Goal: Task Accomplishment & Management: Complete application form

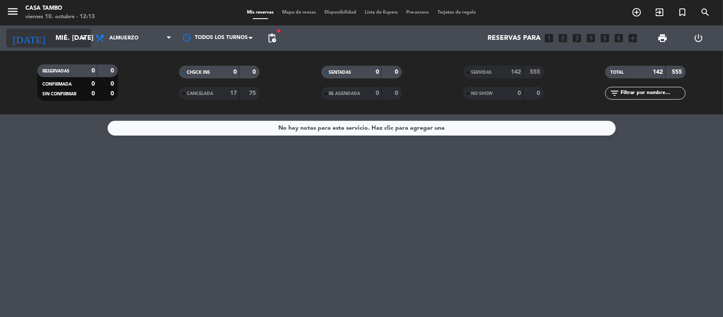
click at [81, 28] on div "[DATE] mié. [DATE] arrow_drop_down" at bounding box center [48, 37] width 85 height 25
click at [78, 35] on input "mié. [DATE]" at bounding box center [95, 38] width 89 height 17
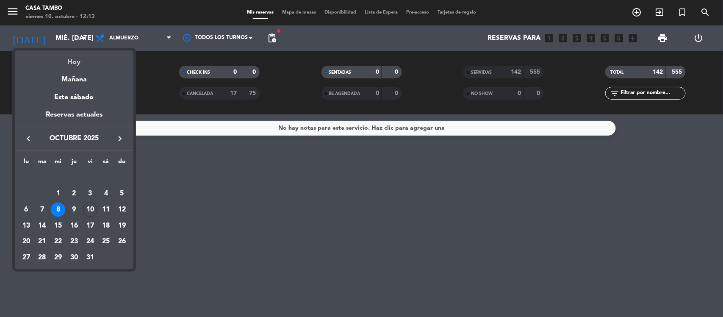
click at [80, 52] on div "Hoy" at bounding box center [74, 58] width 119 height 17
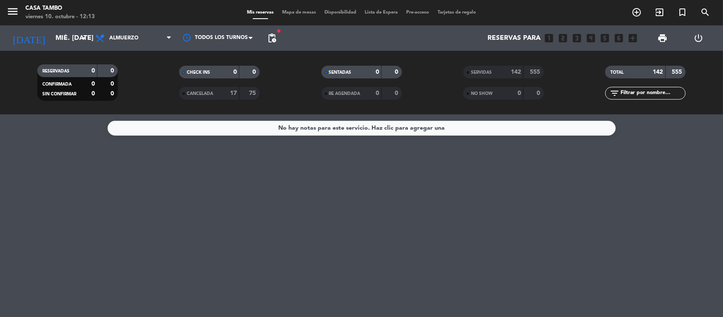
type input "vie. [DATE]"
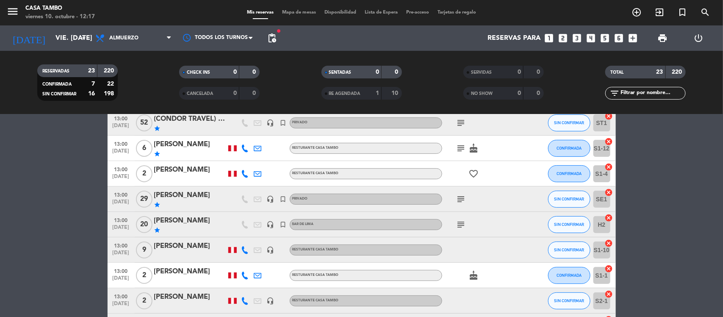
scroll to position [159, 0]
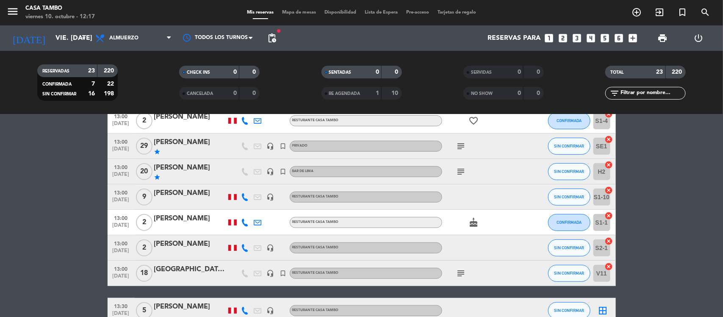
click at [191, 270] on div "[GEOGRAPHIC_DATA]-AIP" at bounding box center [190, 269] width 72 height 11
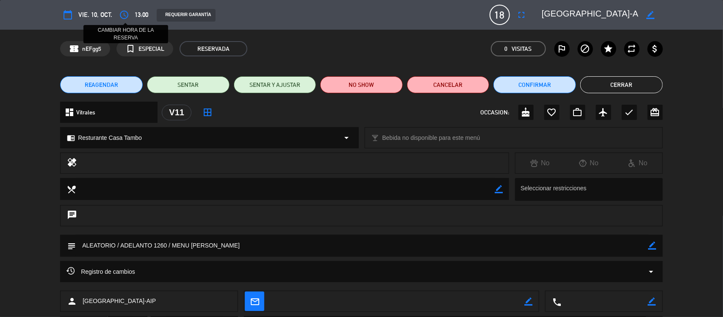
click at [123, 13] on icon "access_time" at bounding box center [124, 15] width 10 height 10
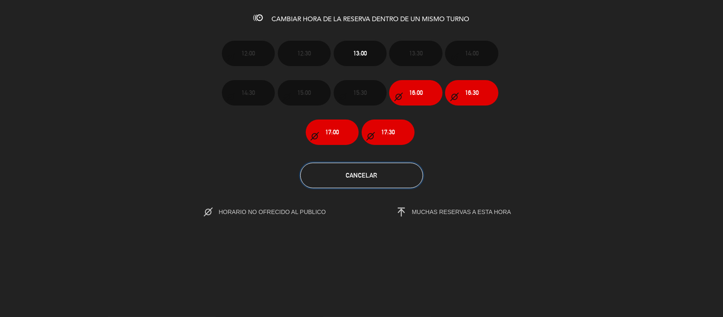
click at [386, 178] on button "Cancelar" at bounding box center [361, 175] width 123 height 25
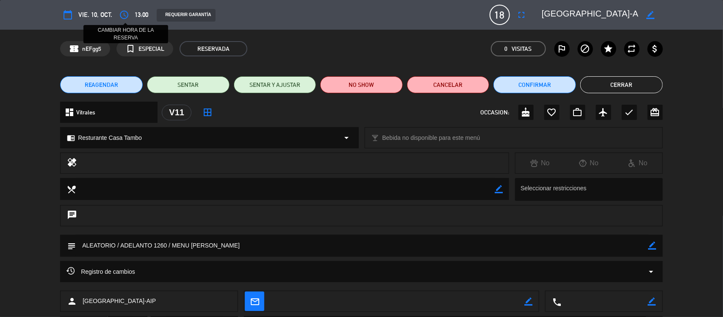
click at [124, 11] on icon "access_time" at bounding box center [124, 15] width 10 height 10
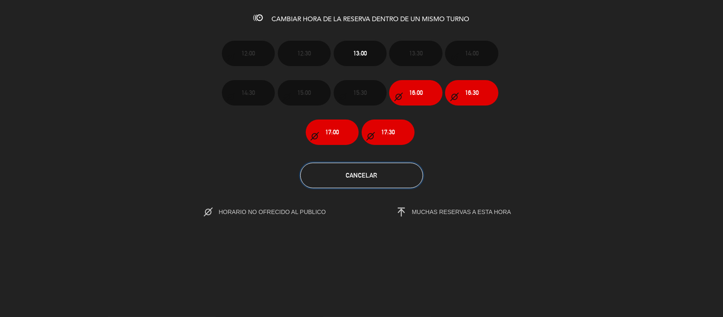
click at [394, 171] on button "Cancelar" at bounding box center [361, 175] width 123 height 25
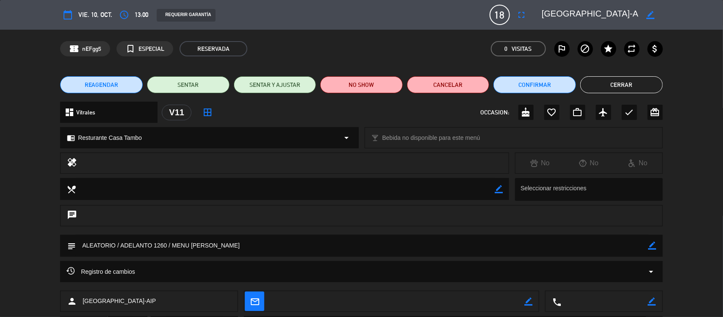
click at [622, 86] on button "Cerrar" at bounding box center [621, 84] width 83 height 17
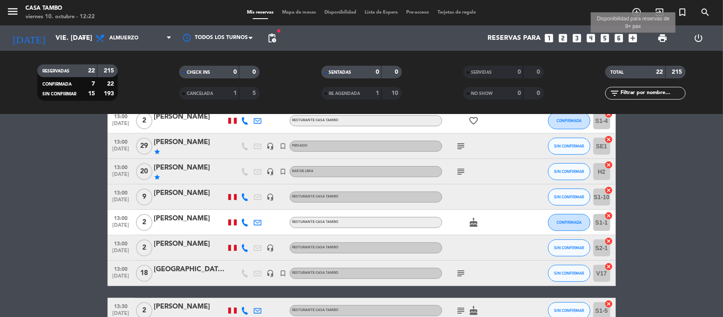
click at [632, 37] on icon "add_box" at bounding box center [633, 38] width 11 height 11
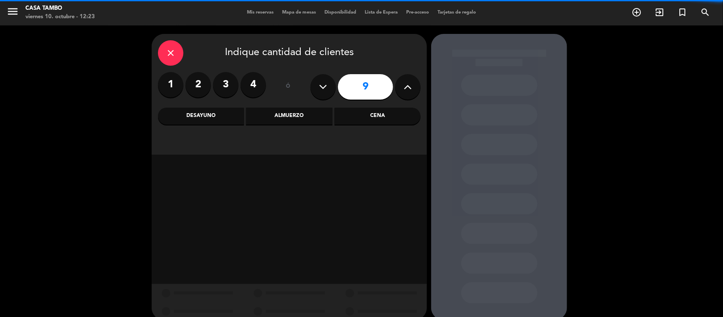
click at [405, 81] on icon at bounding box center [408, 86] width 8 height 13
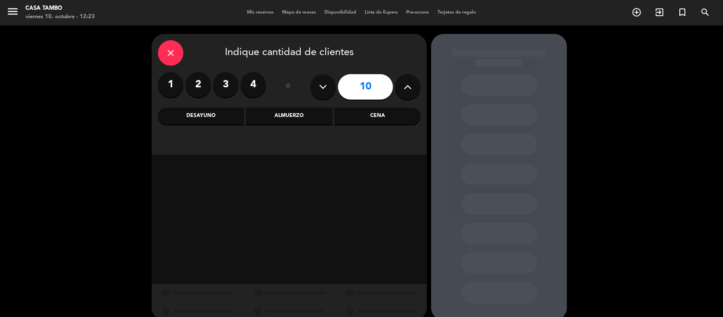
click at [405, 81] on icon at bounding box center [408, 86] width 8 height 13
click at [327, 81] on icon at bounding box center [323, 86] width 8 height 13
type input "10"
click at [293, 106] on div "close Indique cantidad de clientes 1 2 3 4 ó 10 Desayuno Almuerzo Cena" at bounding box center [289, 94] width 275 height 121
click at [292, 115] on div "Almuerzo" at bounding box center [289, 116] width 86 height 17
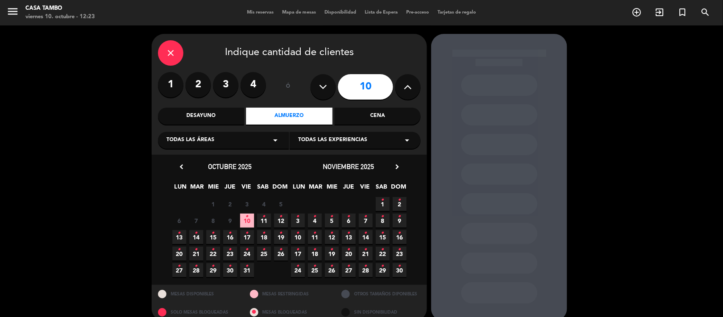
click at [250, 220] on span "10 •" at bounding box center [247, 221] width 14 height 14
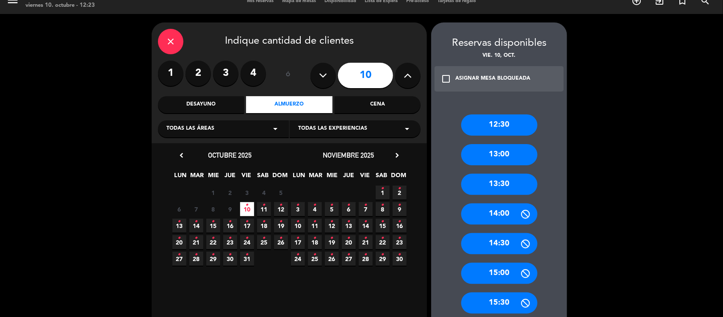
click at [503, 189] on div "13:30" at bounding box center [499, 184] width 76 height 21
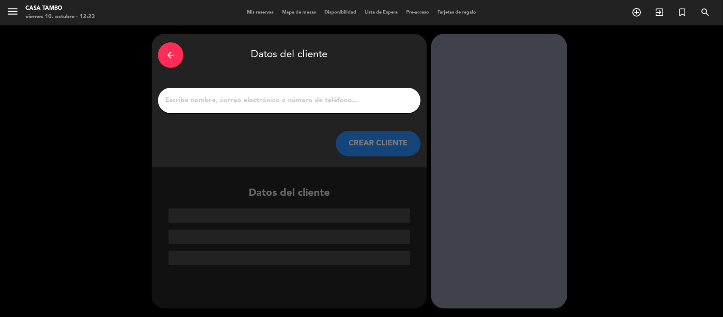
scroll to position [0, 0]
click at [337, 102] on input "1" at bounding box center [289, 100] width 250 height 12
paste input "presidencia del consejo de ministro"
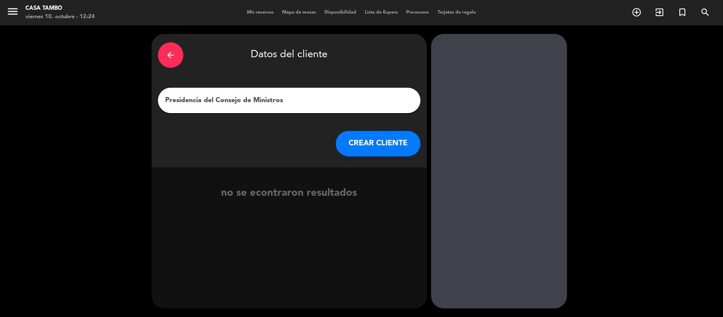
type input "Presidencia del Consejo de Ministros"
click at [351, 144] on button "CREAR CLIENTE" at bounding box center [378, 143] width 85 height 25
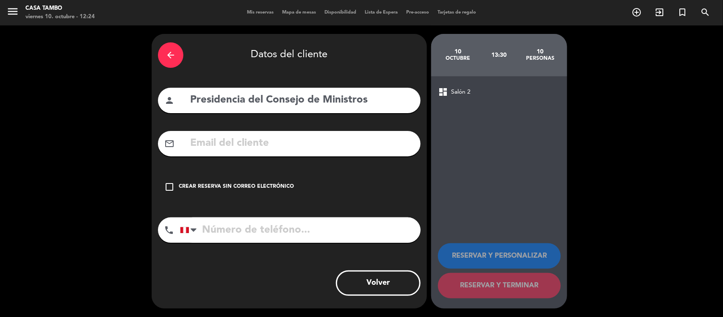
click at [244, 186] on div "Crear reserva sin correo electrónico" at bounding box center [236, 187] width 115 height 8
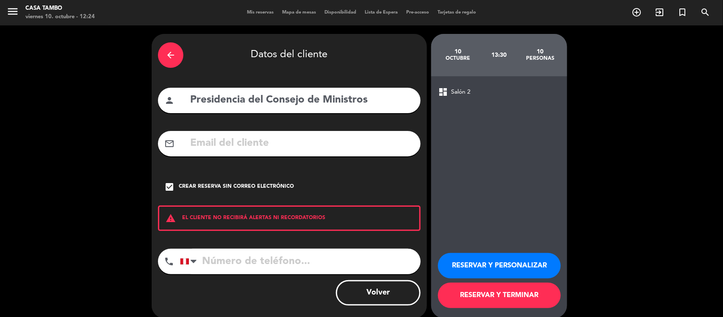
click at [527, 254] on button "RESERVAR Y PERSONALIZAR" at bounding box center [499, 265] width 123 height 25
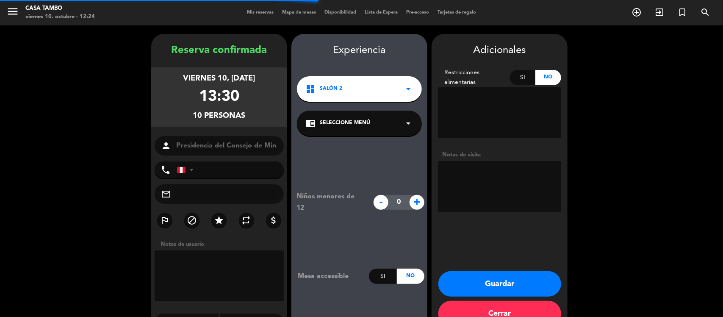
scroll to position [22, 0]
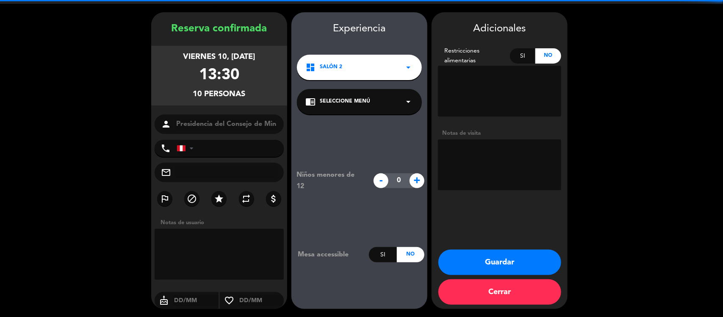
click at [371, 107] on div "chrome_reader_mode Seleccione Menú arrow_drop_down" at bounding box center [359, 101] width 125 height 25
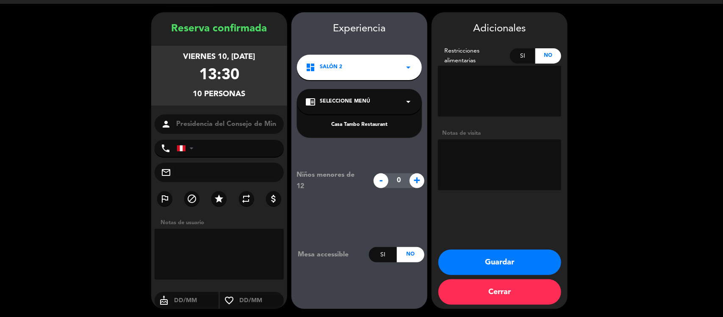
click at [375, 134] on div "Casa Tambo Restaurant" at bounding box center [359, 120] width 125 height 36
click at [375, 128] on div "Casa Tambo Restaurant" at bounding box center [359, 125] width 108 height 8
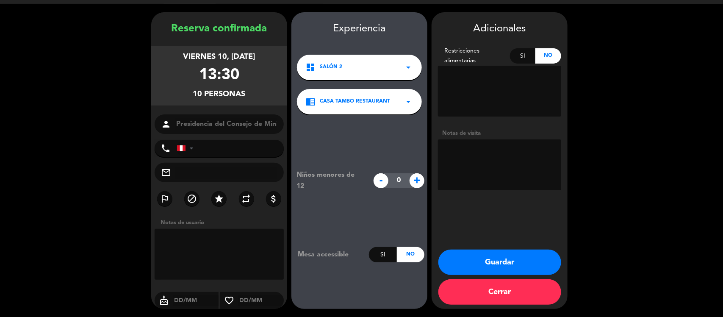
click at [373, 77] on div "dashboard Salón 2 arrow_drop_down" at bounding box center [359, 67] width 125 height 25
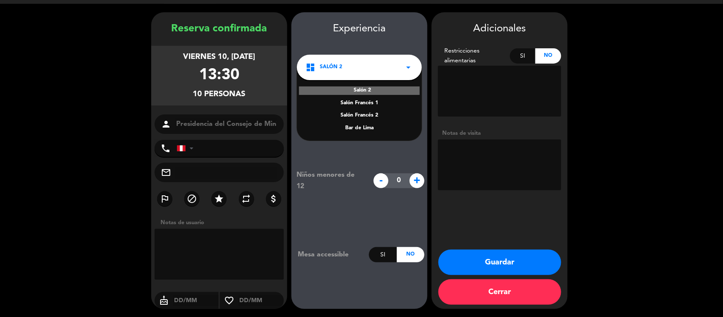
click at [369, 105] on div "Salón Francés 1" at bounding box center [359, 103] width 108 height 8
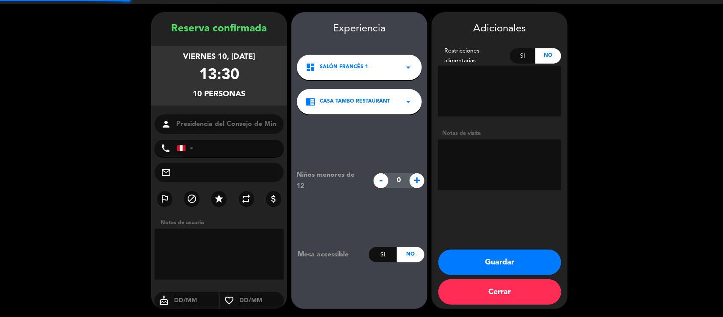
click at [372, 111] on div "chrome_reader_mode Casa Tambo Restaurant arrow_drop_down" at bounding box center [359, 101] width 125 height 25
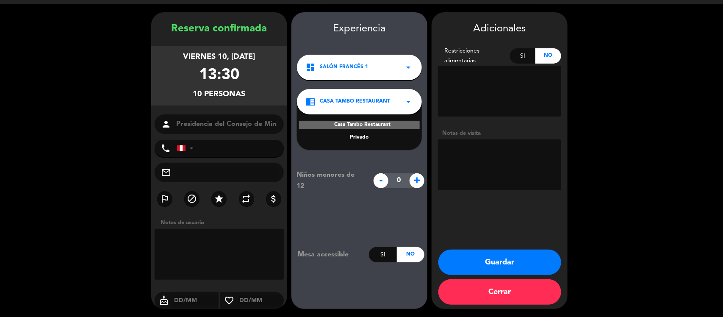
click at [361, 139] on div "Privado" at bounding box center [359, 137] width 108 height 8
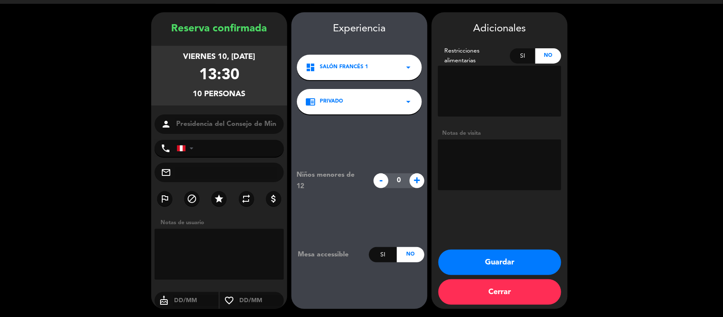
click at [230, 244] on textarea at bounding box center [219, 254] width 129 height 51
type textarea "f"
type textarea "R"
paste textarea "presidencia del consejo de ministro"
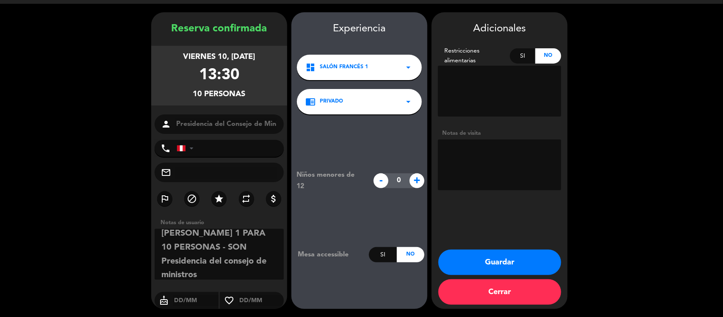
scroll to position [5, 0]
type textarea "[PERSON_NAME] 1 PARA 10 PERSONAS - SON Presidencia del consejo de ministros"
click at [463, 154] on textarea at bounding box center [499, 164] width 123 height 51
paste textarea "[PERSON_NAME] 1 PARA 10 PERSONAS - SON Presidencia del consejo de ministros"
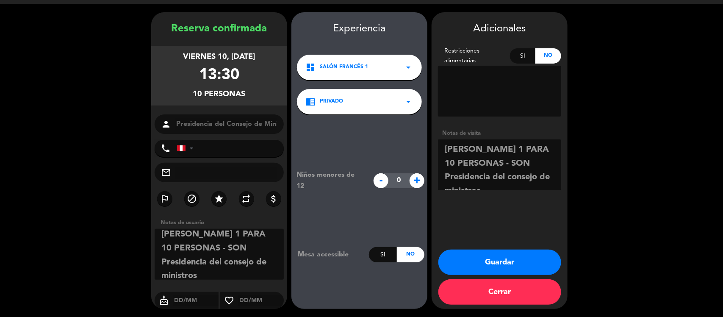
scroll to position [6, 0]
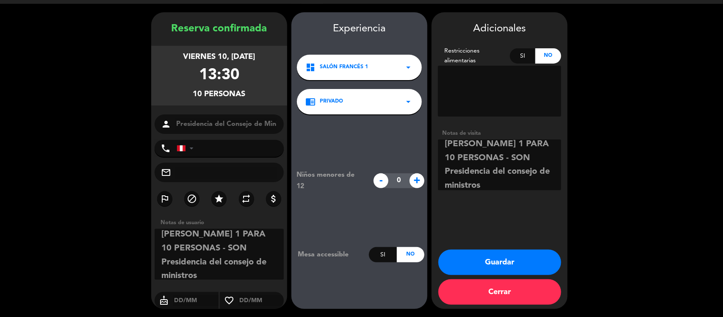
type textarea "[PERSON_NAME] 1 PARA 10 PERSONAS - SON Presidencia del consejo de ministros"
click at [514, 256] on button "Guardar" at bounding box center [500, 262] width 123 height 25
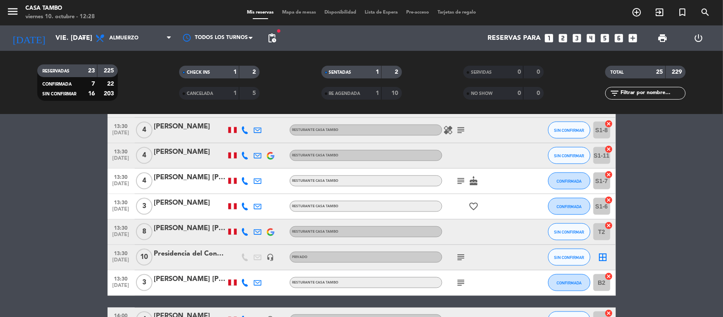
scroll to position [530, 0]
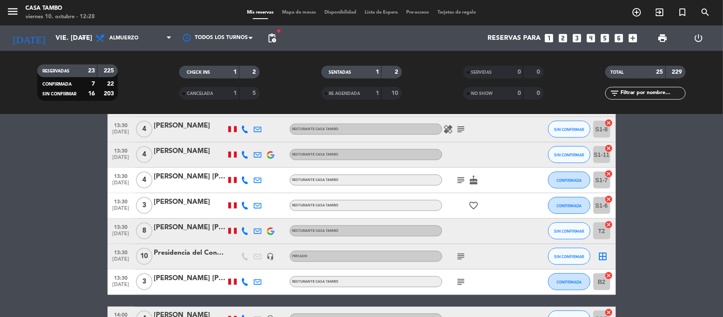
click at [174, 255] on div "Presidencia del Consejo de Ministros" at bounding box center [190, 252] width 72 height 11
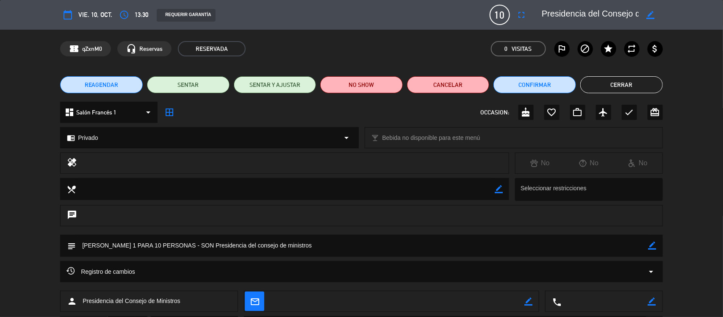
click at [649, 11] on icon "border_color" at bounding box center [651, 15] width 8 height 8
drag, startPoint x: 555, startPoint y: 14, endPoint x: 498, endPoint y: 16, distance: 57.2
click at [498, 16] on div "calendar_today vie. 10, oct. access_time 13:30 REQUERIR GARANTÍA 10 Presidencia…" at bounding box center [361, 15] width 603 height 20
type textarea "[PERSON_NAME] - Presidencia del Consejo de Ministros"
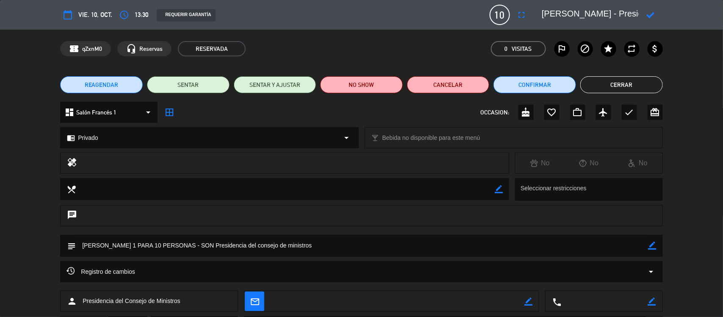
click at [649, 13] on icon at bounding box center [651, 15] width 8 height 8
click at [596, 86] on button "Cerrar" at bounding box center [621, 84] width 83 height 17
